Goal: Task Accomplishment & Management: Use online tool/utility

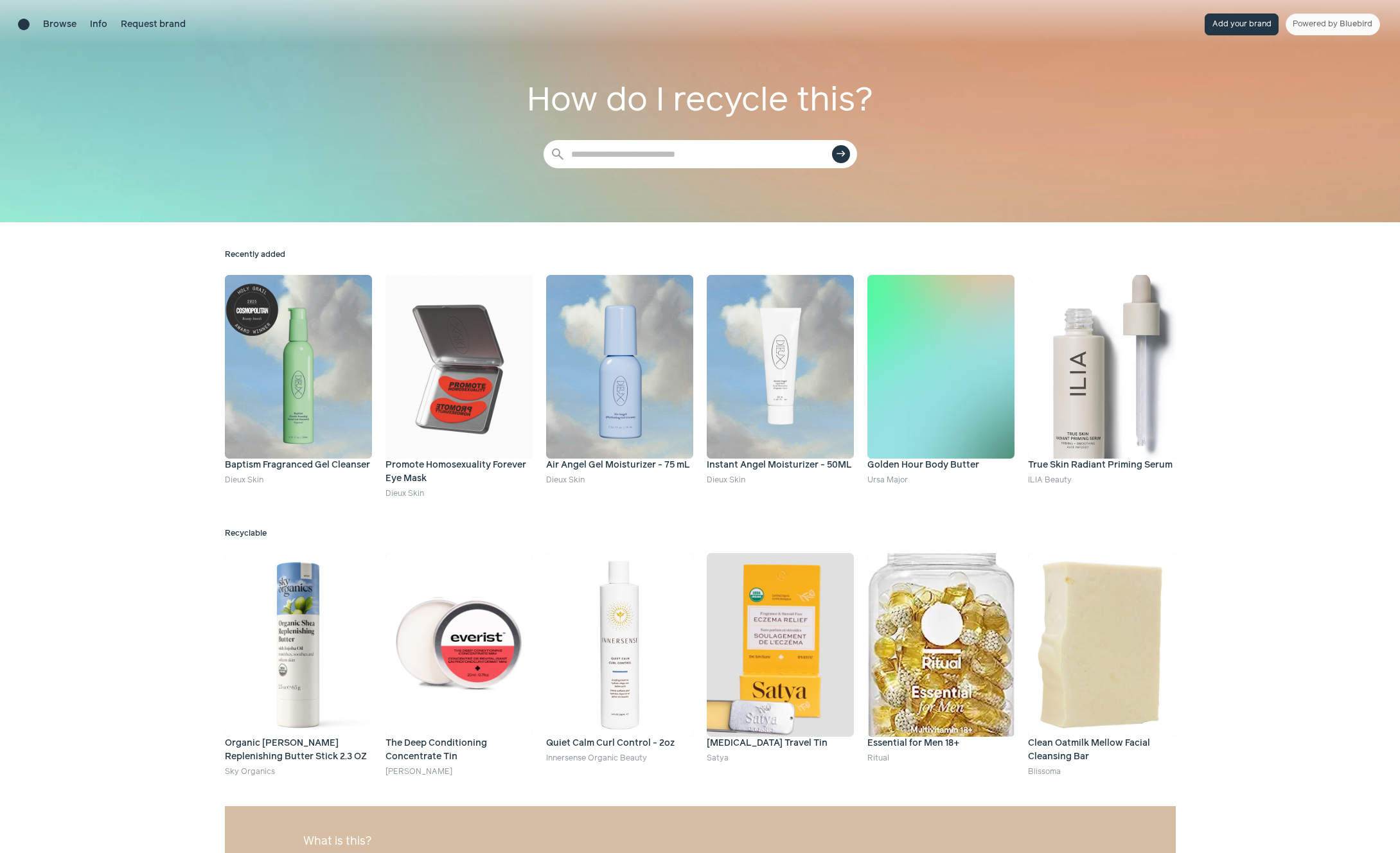
click at [266, 104] on div at bounding box center [700, 111] width 1400 height 222
click at [42, 25] on div "Browse Info Request brand" at bounding box center [101, 24] width 167 height 22
click at [26, 27] on div "Brand directory home" at bounding box center [24, 24] width 12 height 12
click at [137, 305] on div "Recently added Baptism Fragranced Gel Cleanser Dieux Skin Promote Homosexuality…" at bounding box center [700, 616] width 1400 height 788
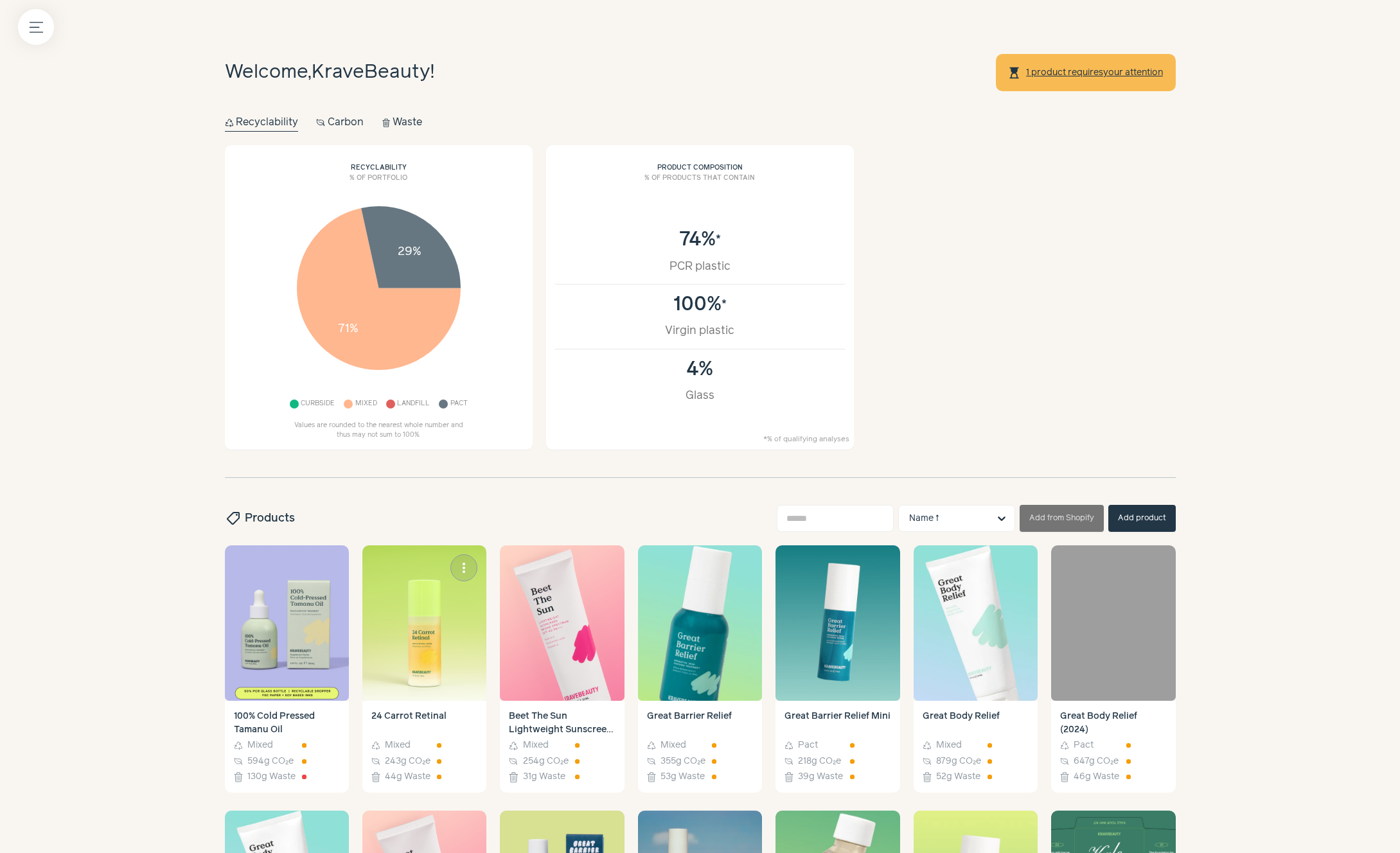
click at [406, 635] on img at bounding box center [425, 623] width 124 height 156
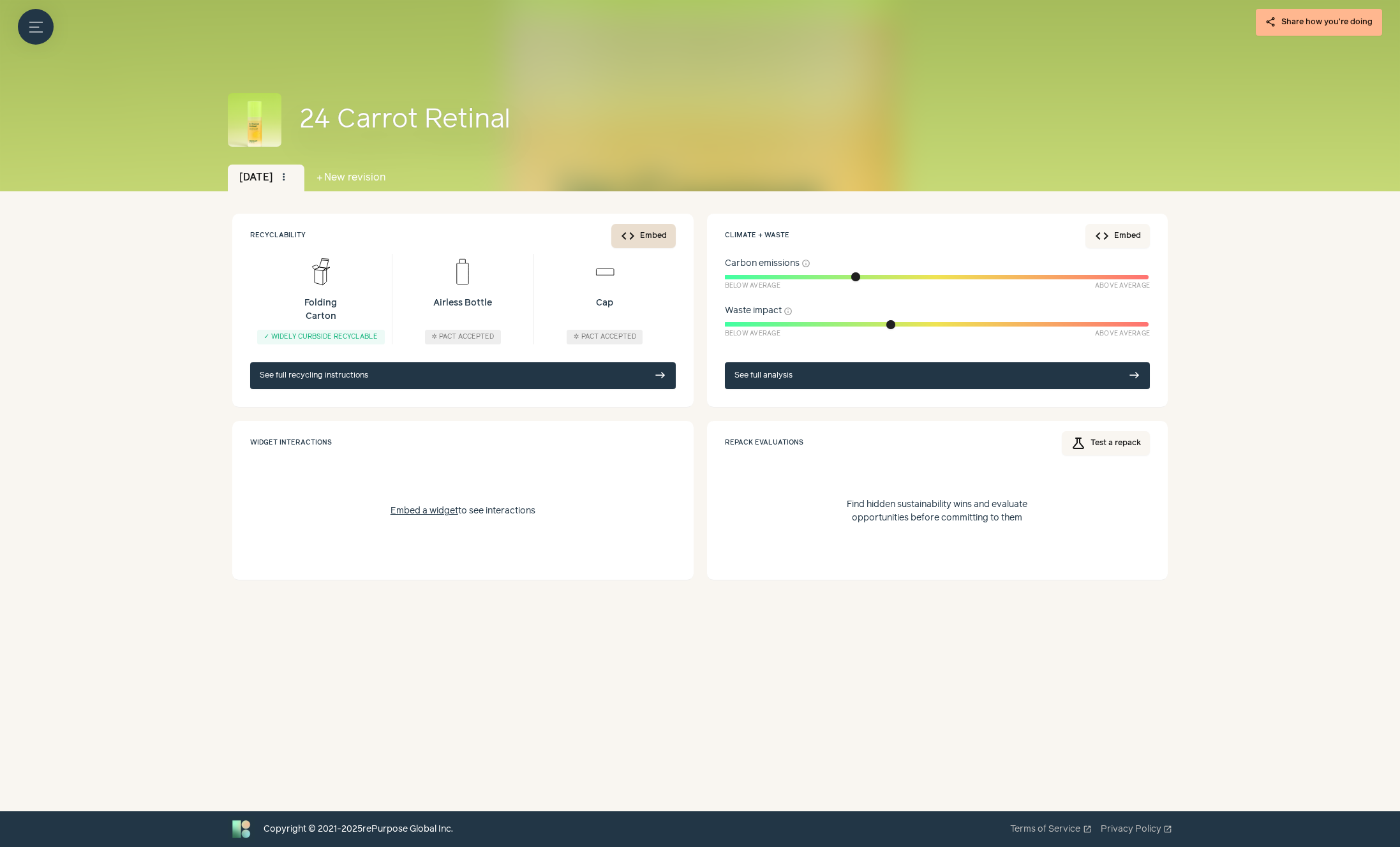
click at [648, 239] on button "code Embed" at bounding box center [643, 236] width 64 height 24
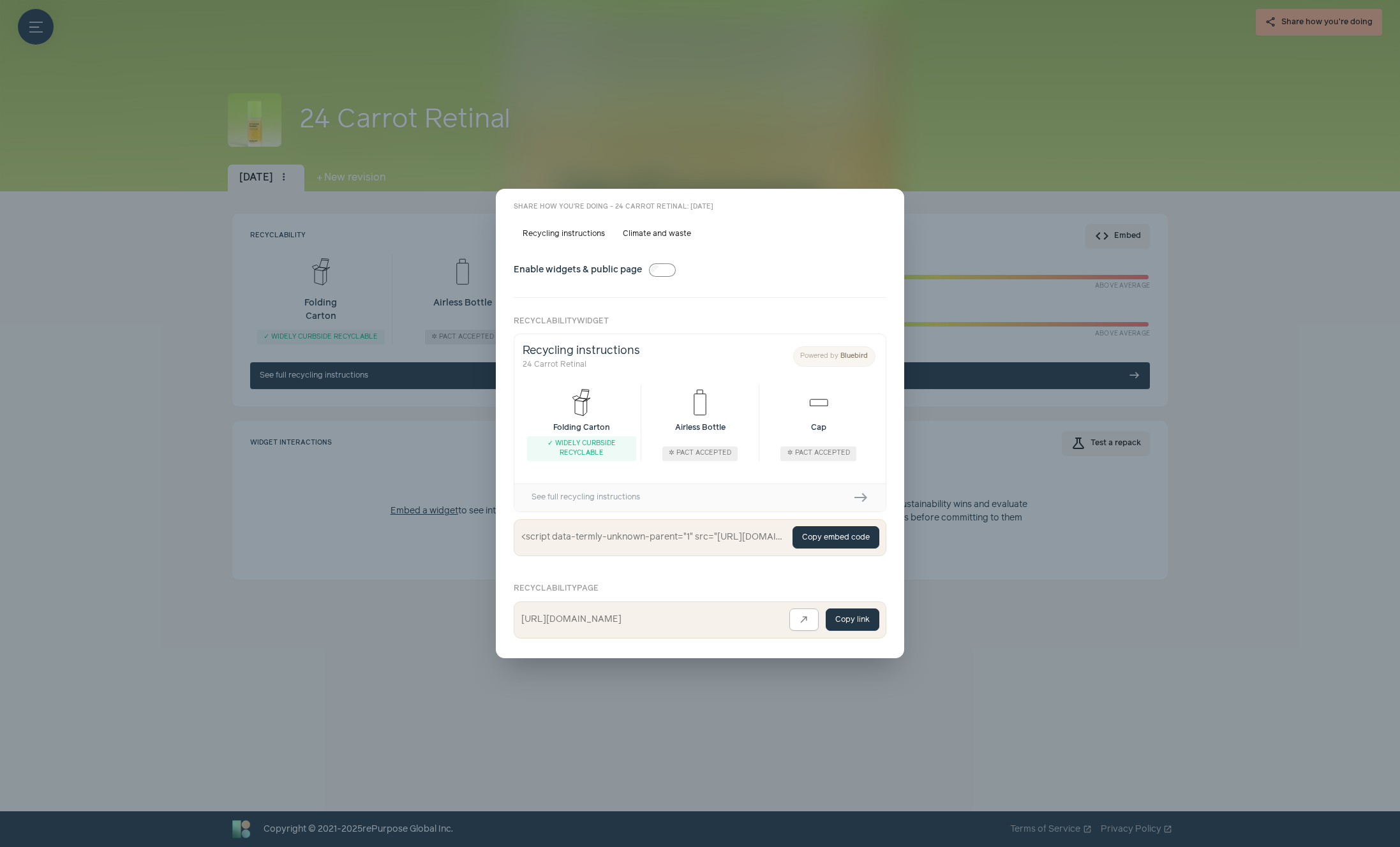
click at [888, 208] on span "close" at bounding box center [884, 209] width 10 height 10
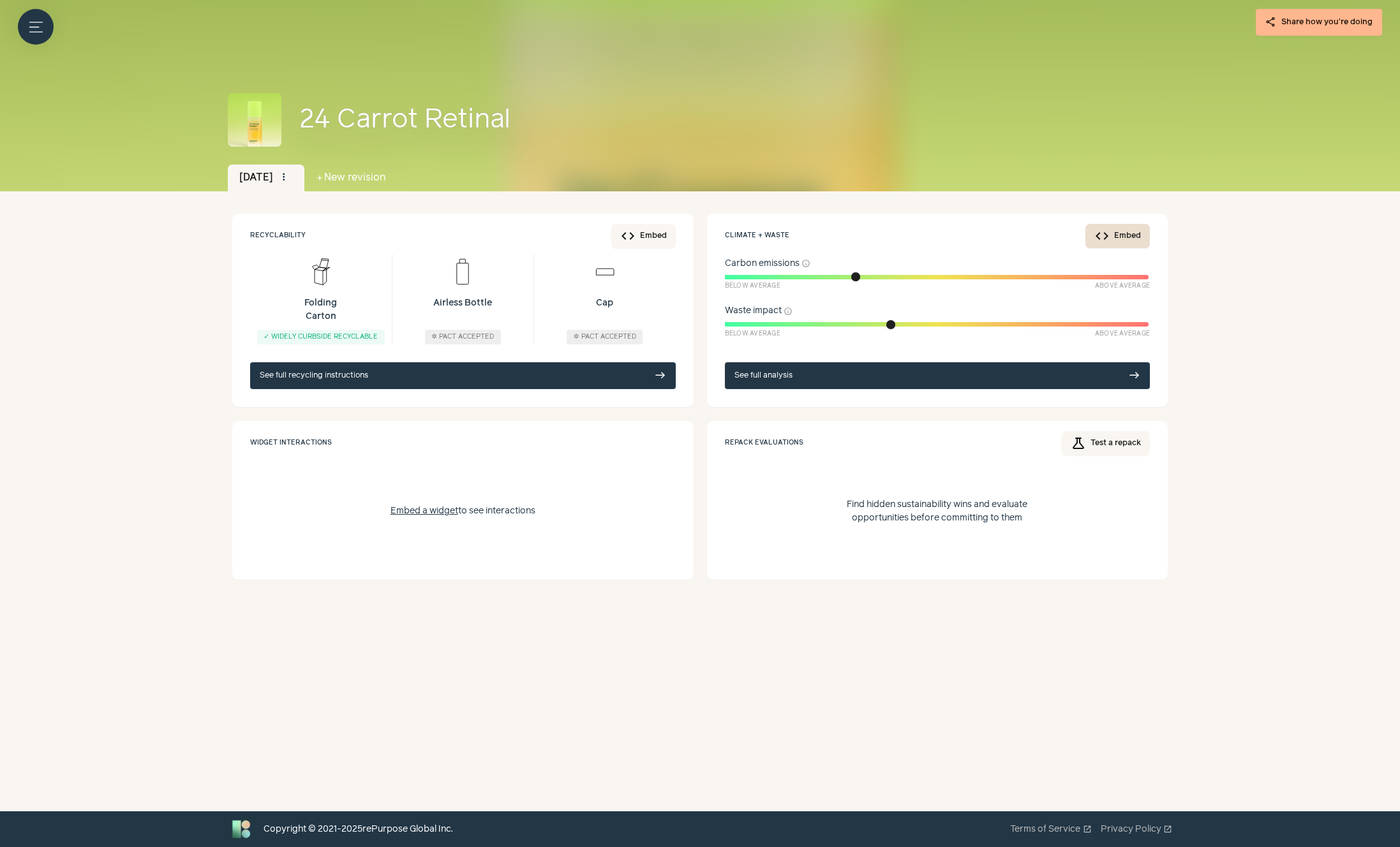
click at [1128, 233] on button "code Embed" at bounding box center [1117, 236] width 64 height 24
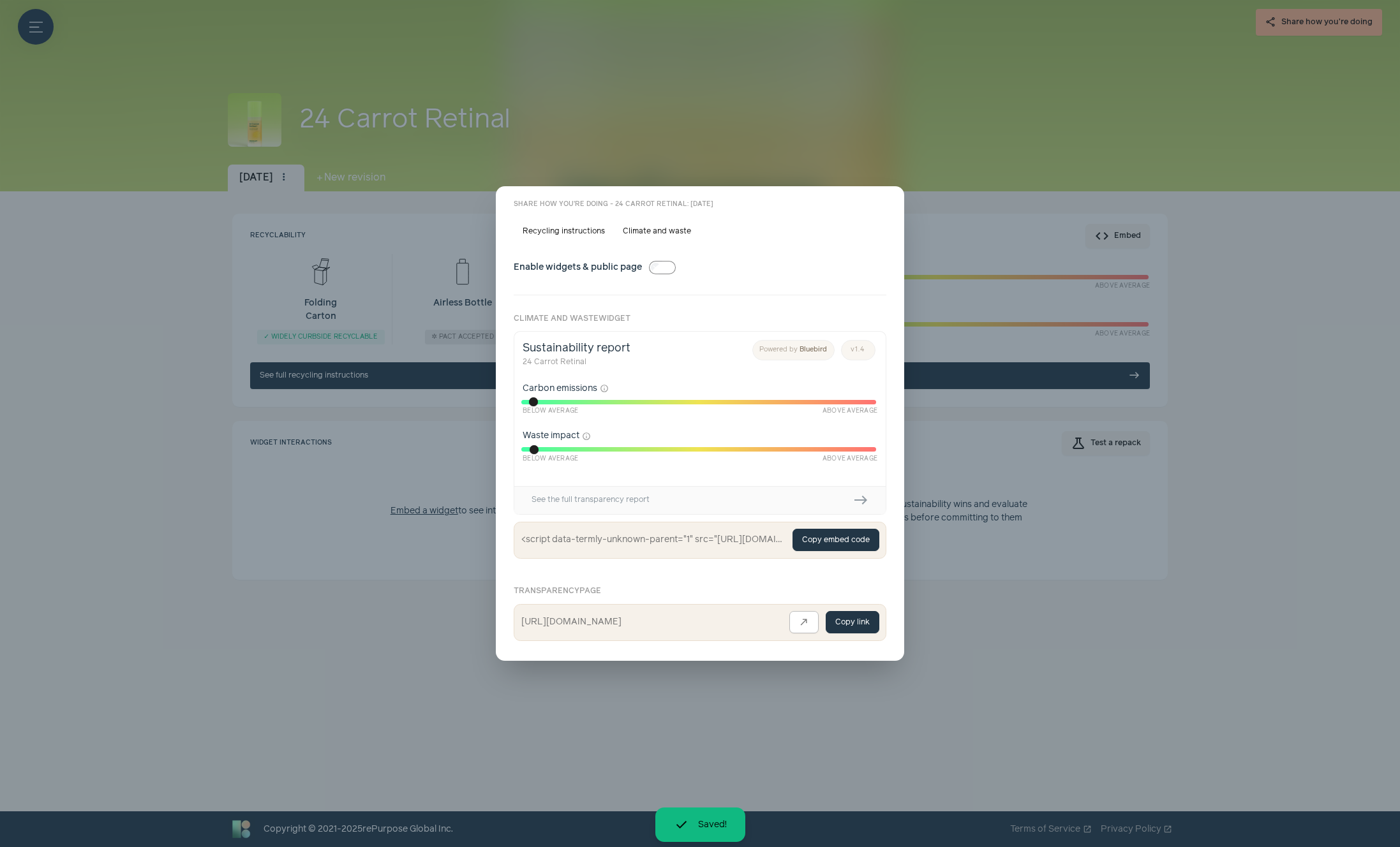
click at [884, 204] on span "close" at bounding box center [884, 206] width 10 height 10
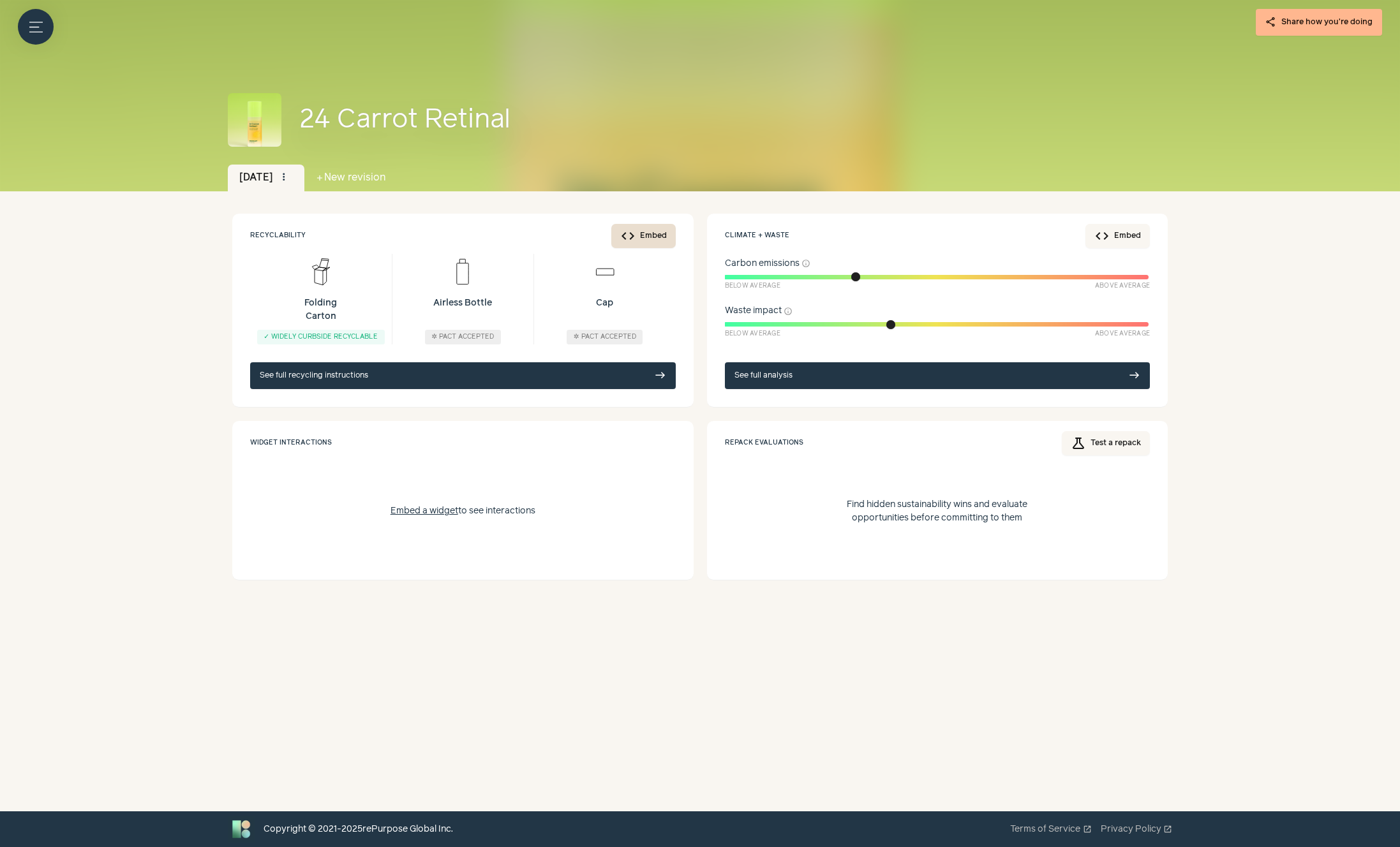
click at [664, 240] on button "code Embed" at bounding box center [643, 236] width 64 height 24
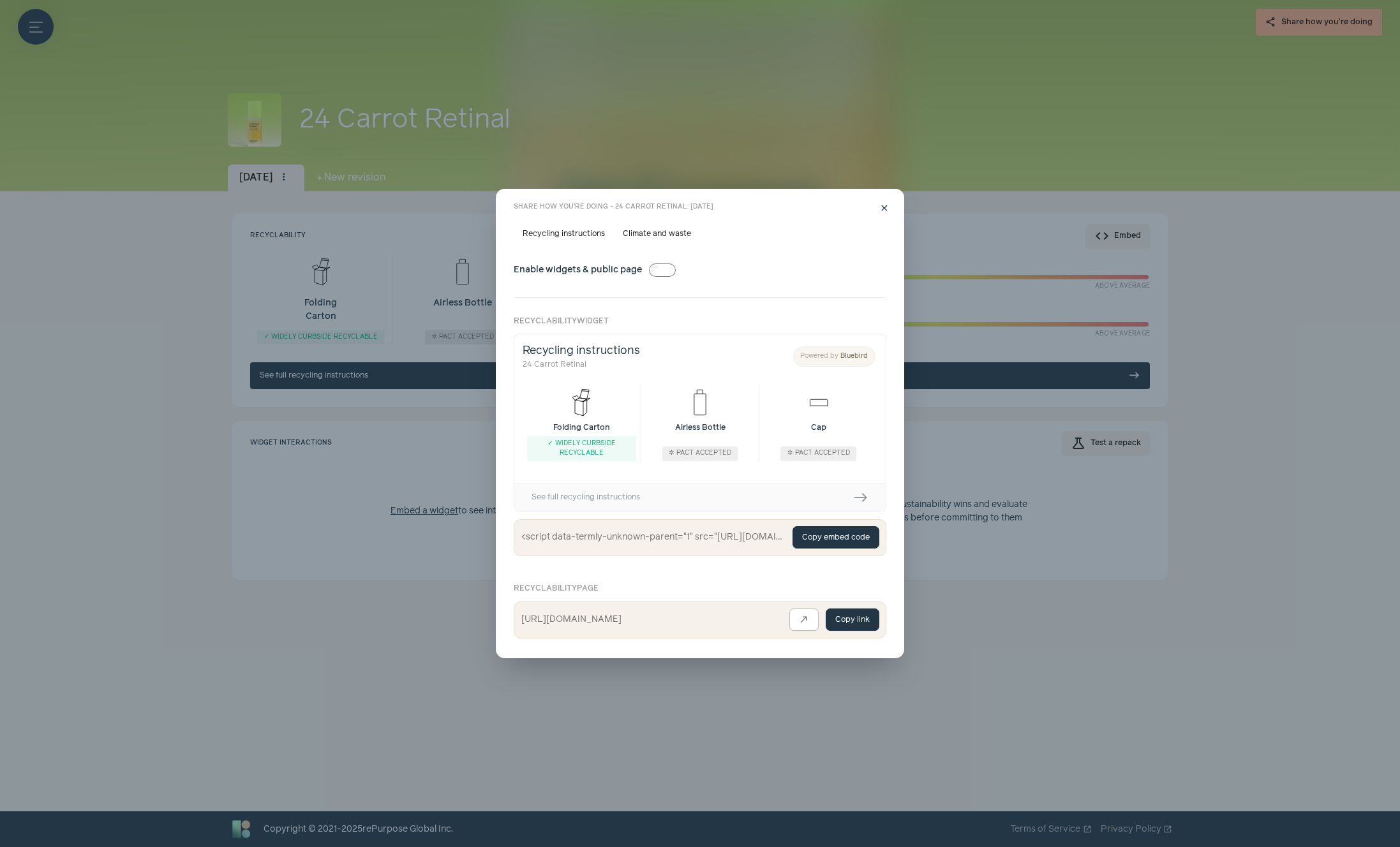
click at [838, 533] on button "Copy embed code" at bounding box center [836, 537] width 87 height 22
